Goal: Navigation & Orientation: Go to known website

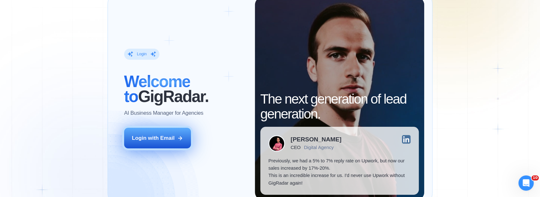
click at [170, 144] on button "Login with Email" at bounding box center [157, 138] width 67 height 21
